Goal: Submit feedback/report problem

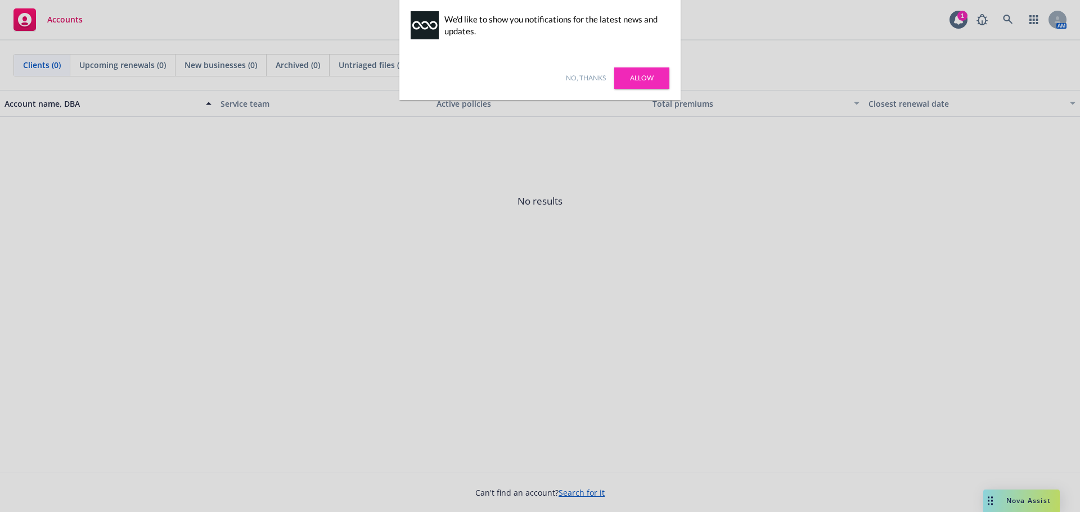
click at [649, 79] on link "Allow" at bounding box center [641, 77] width 55 height 21
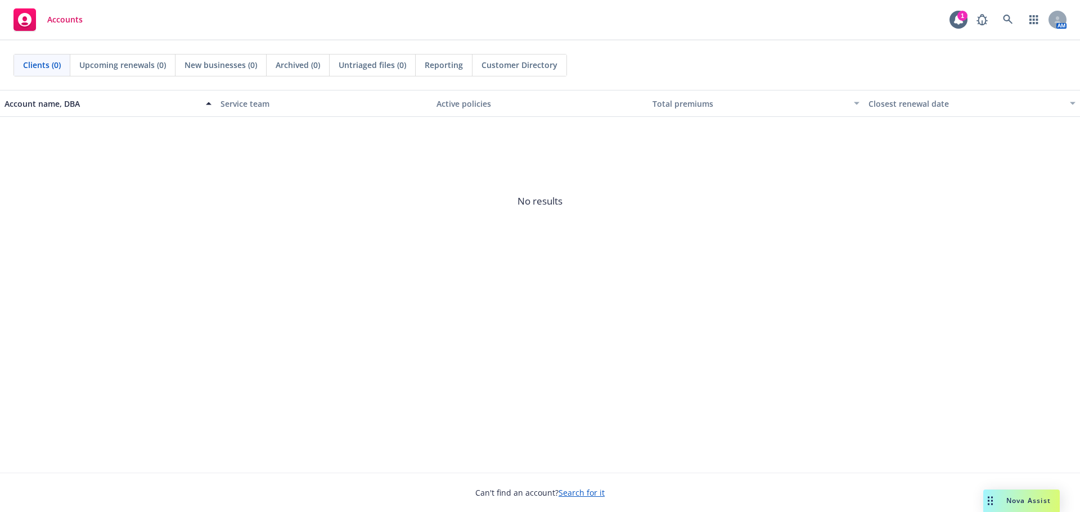
click at [150, 63] on span "Upcoming renewals (0)" at bounding box center [122, 65] width 87 height 12
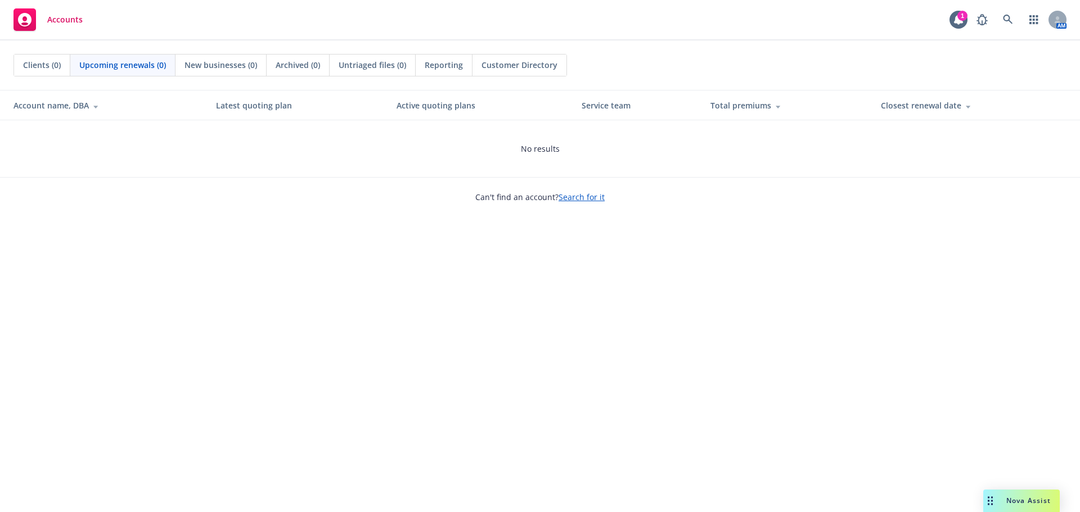
click at [498, 69] on span "Customer Directory" at bounding box center [519, 65] width 76 height 12
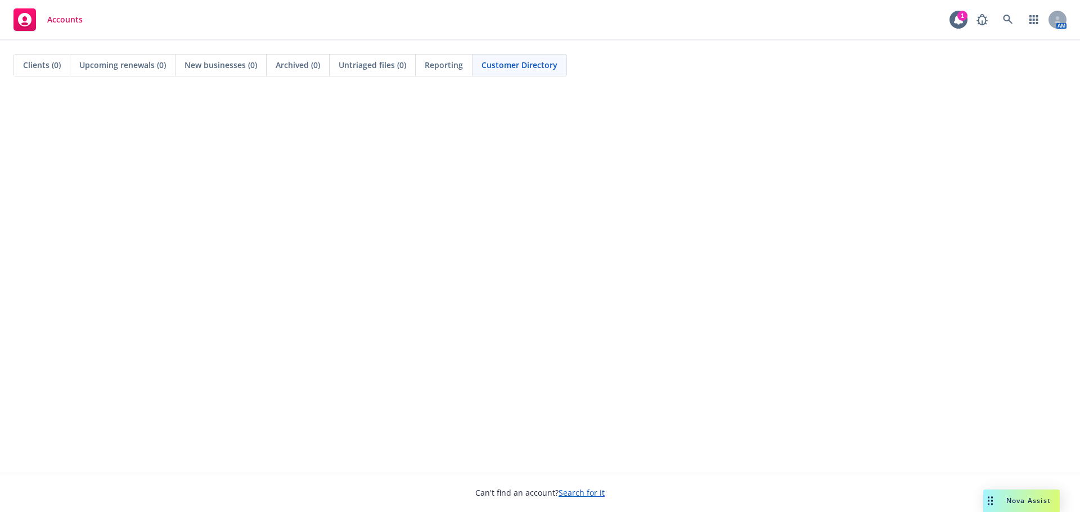
click at [60, 68] on span "Clients (0)" at bounding box center [42, 65] width 38 height 12
click at [1027, 501] on span "Nova Assist" at bounding box center [1028, 501] width 44 height 10
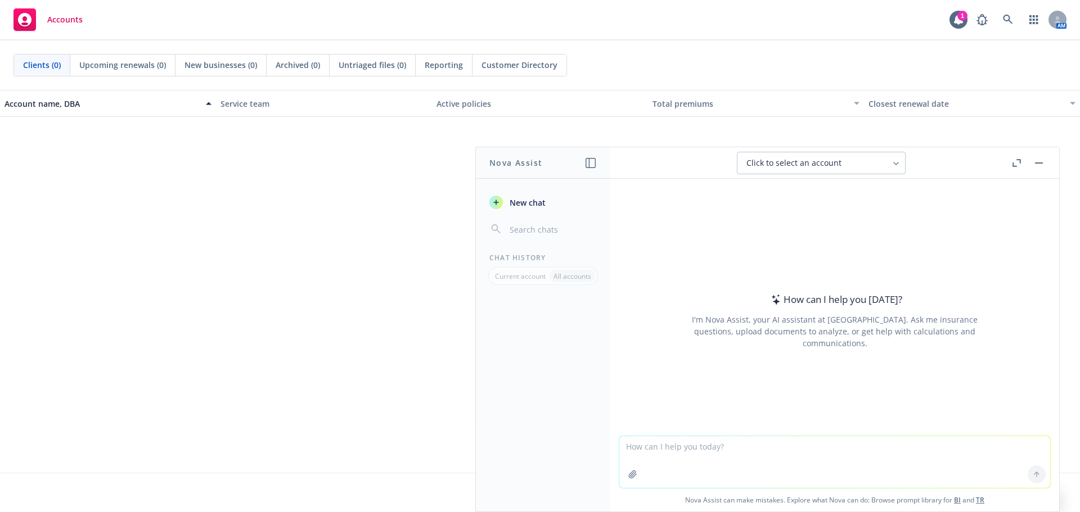
click at [685, 445] on textarea at bounding box center [834, 462] width 431 height 52
type textarea "w"
click at [890, 159] on button "Click to select an account" at bounding box center [821, 163] width 169 height 22
click at [1056, 20] on icon at bounding box center [1057, 19] width 7 height 7
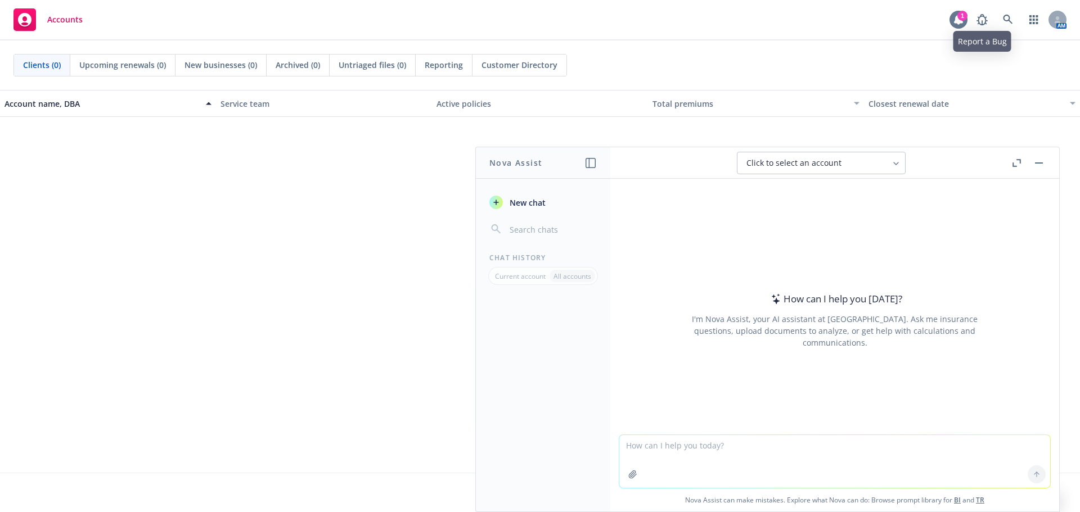
click at [962, 20] on icon at bounding box center [958, 20] width 9 height 10
